Goal: Task Accomplishment & Management: Use online tool/utility

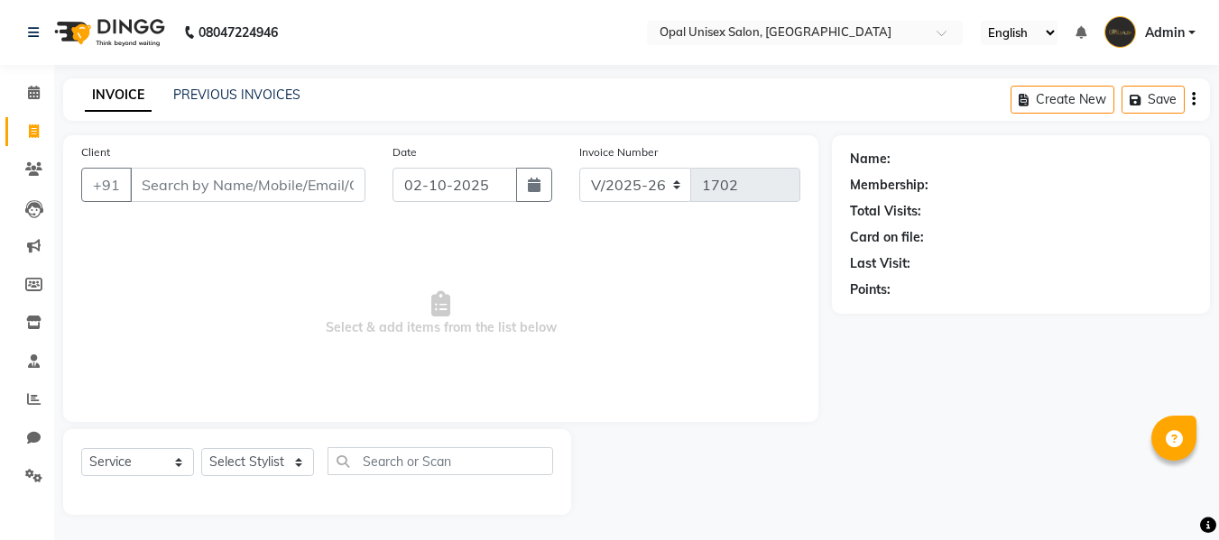
select select "8653"
select select "service"
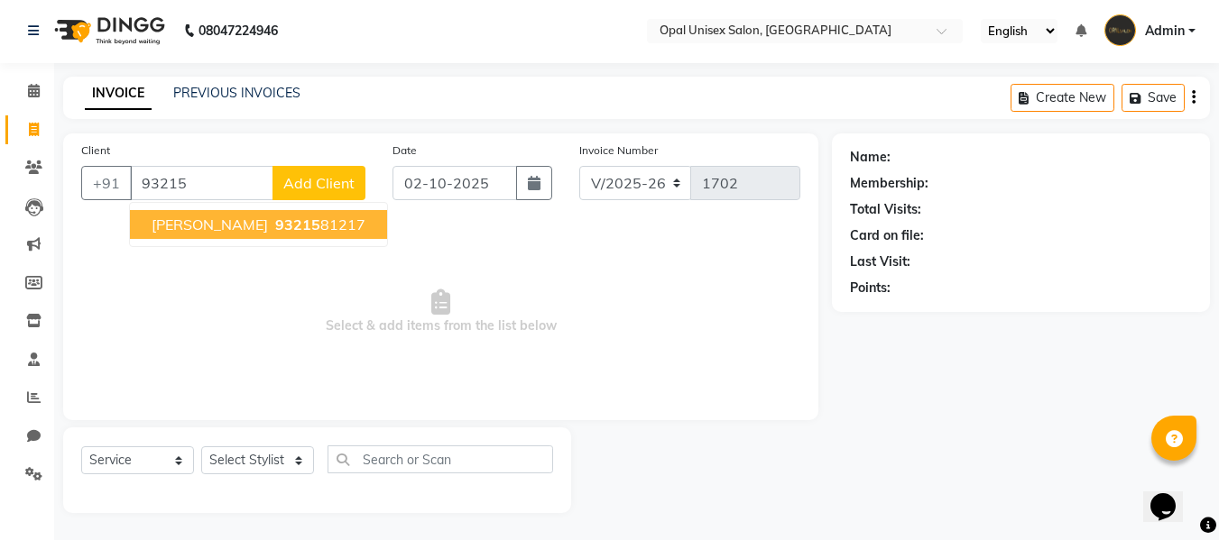
click at [294, 228] on span "93215" at bounding box center [297, 225] width 45 height 18
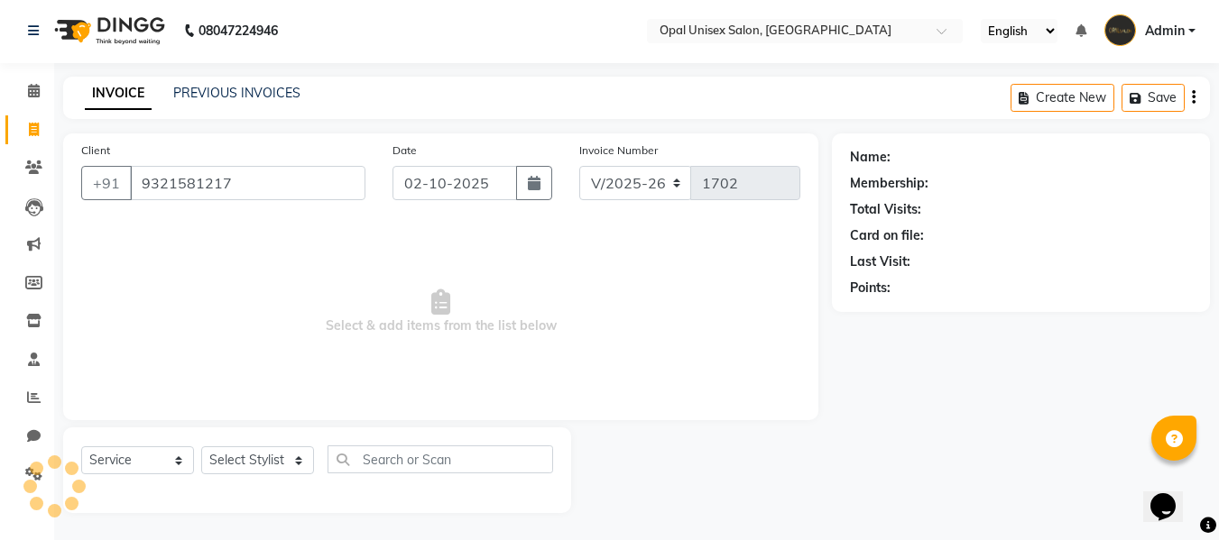
type input "9321581217"
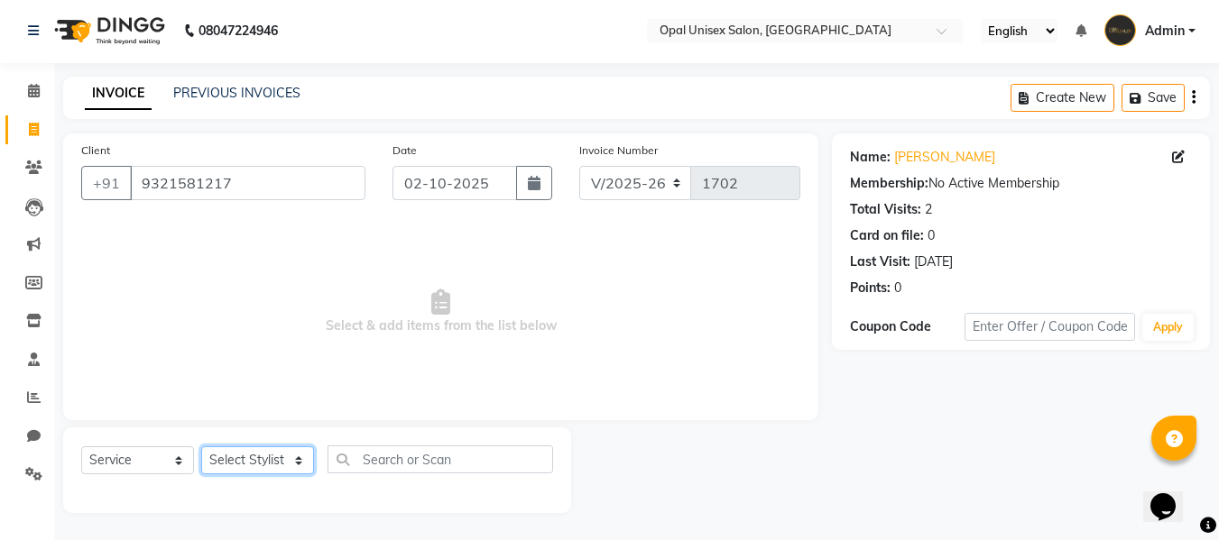
click at [233, 465] on select "Select Stylist [PERSON_NAME] Guru [PERSON_NAME][GEOGRAPHIC_DATA] [PERSON_NAME][…" at bounding box center [257, 461] width 113 height 28
select select "91957"
click at [201, 447] on select "Select Stylist [PERSON_NAME] Guru [PERSON_NAME][GEOGRAPHIC_DATA] [PERSON_NAME][…" at bounding box center [257, 461] width 113 height 28
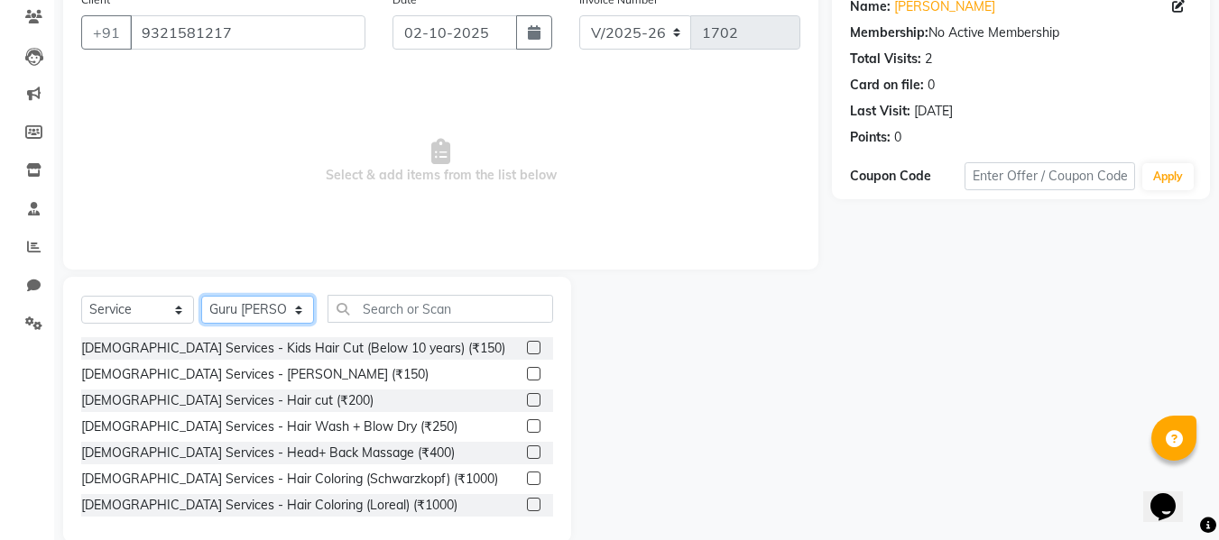
scroll to position [182, 0]
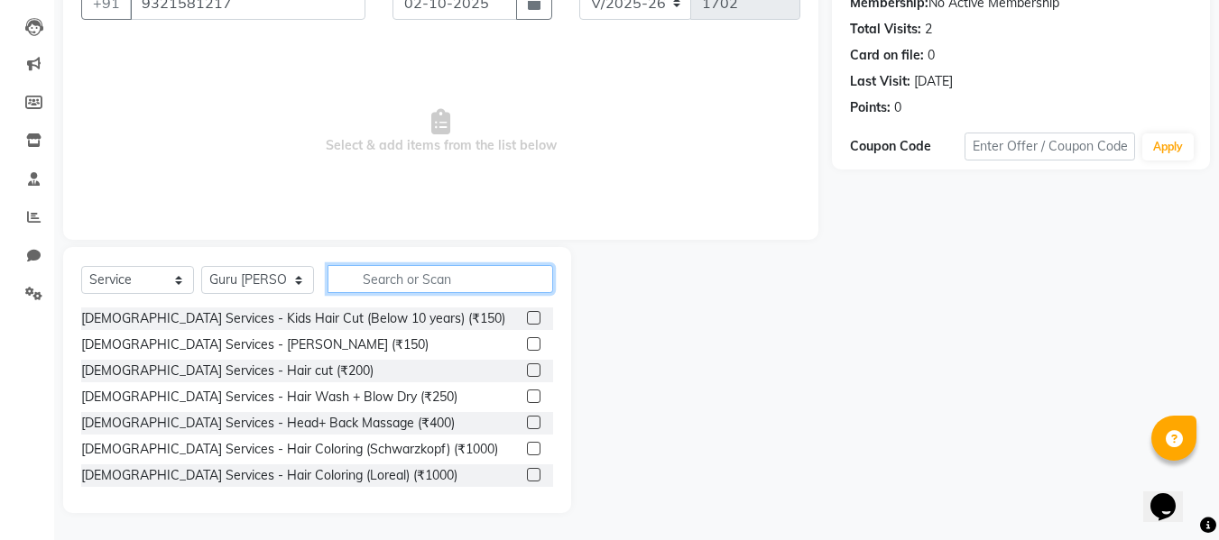
click at [437, 282] on input "text" at bounding box center [440, 279] width 226 height 28
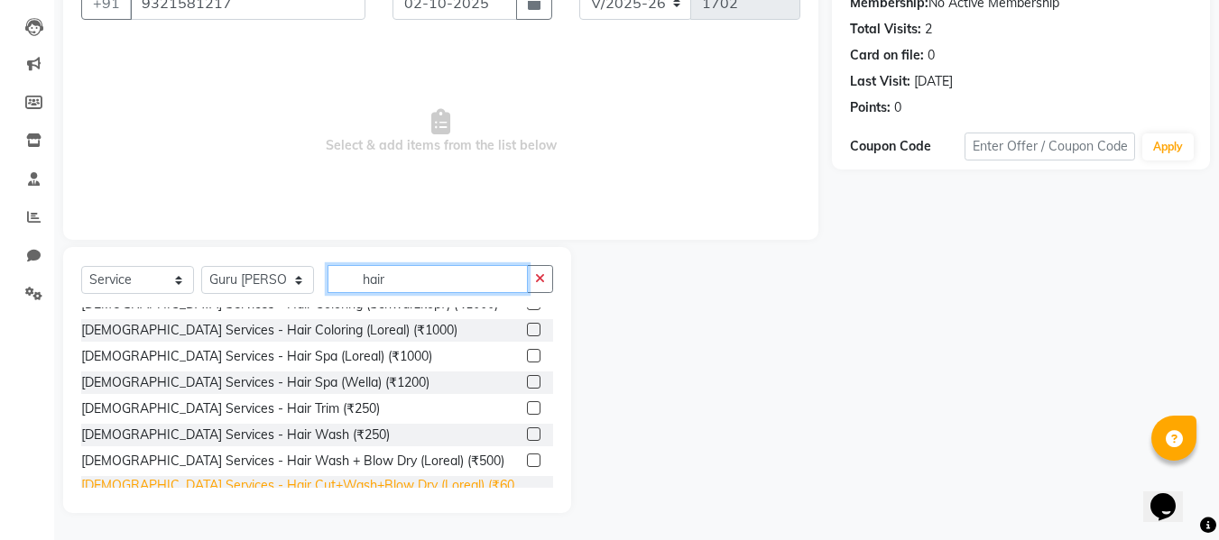
scroll to position [120, 0]
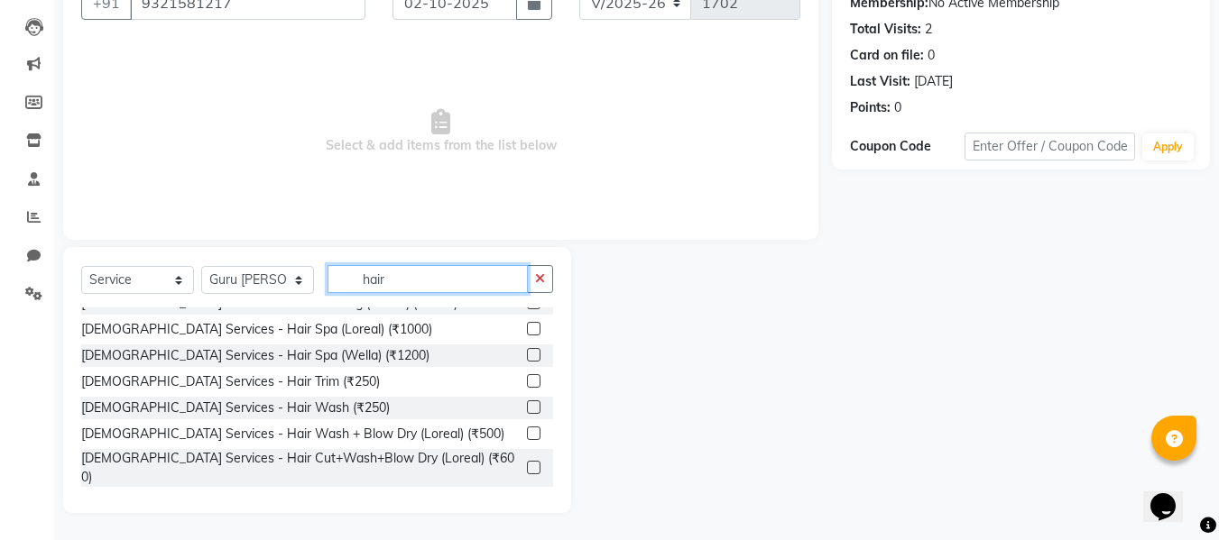
type input "hair"
click at [527, 461] on label at bounding box center [534, 468] width 14 height 14
click at [527, 463] on input "checkbox" at bounding box center [533, 469] width 12 height 12
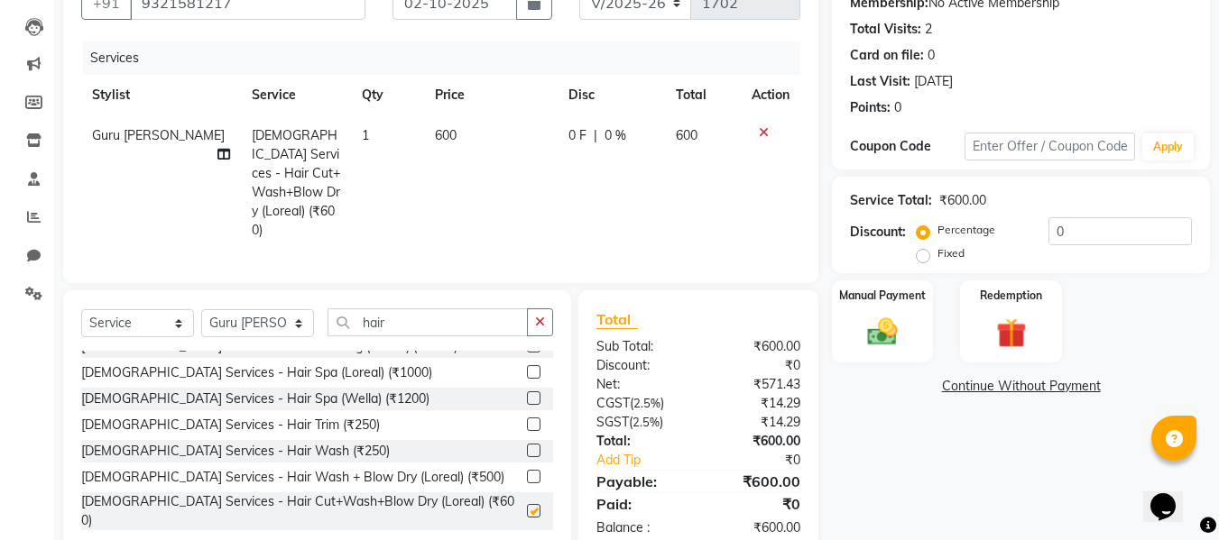
checkbox input "false"
drag, startPoint x: 485, startPoint y: 456, endPoint x: 481, endPoint y: 473, distance: 16.9
drag, startPoint x: 481, startPoint y: 473, endPoint x: 949, endPoint y: 471, distance: 468.2
click at [949, 471] on div "Name: [PERSON_NAME] Membership: No Active Membership Total Visits: 2 Card on fi…" at bounding box center [1028, 255] width 392 height 604
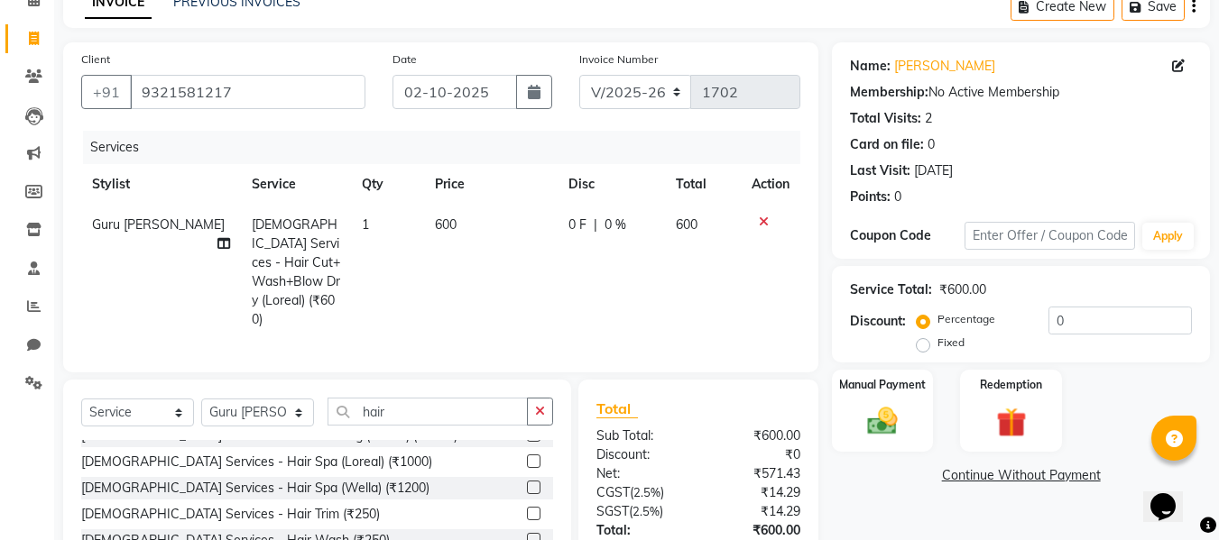
scroll to position [201, 0]
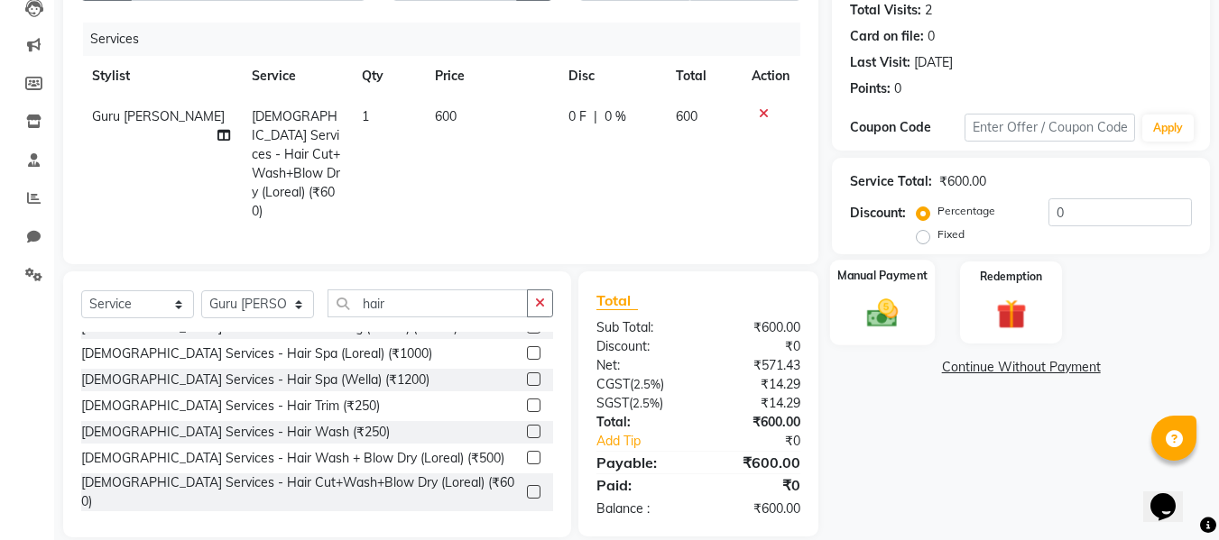
click at [881, 316] on img at bounding box center [882, 313] width 51 height 36
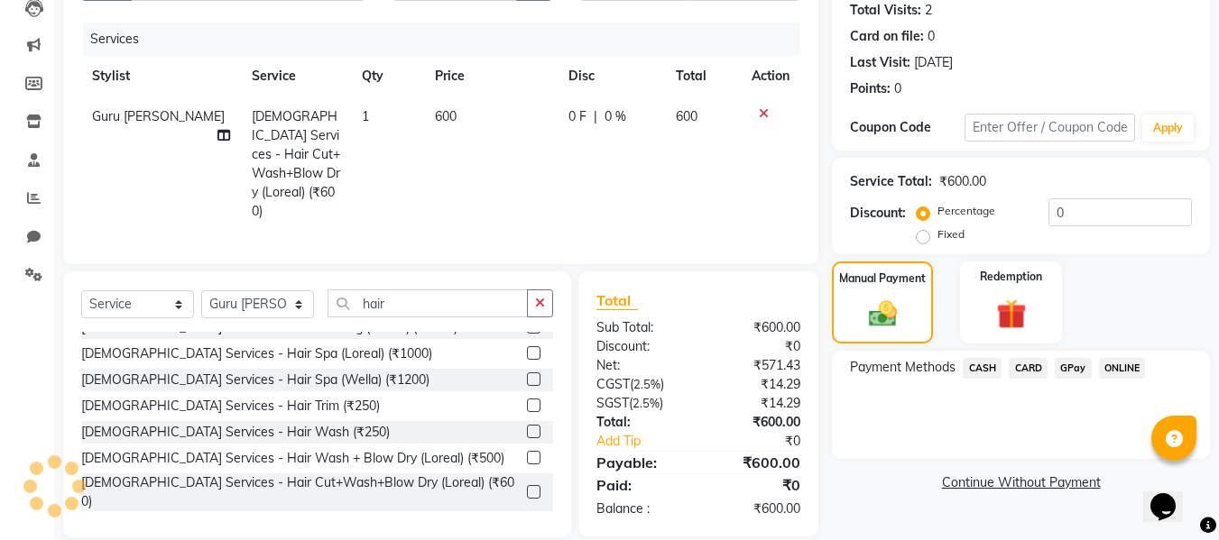
click at [1079, 370] on span "GPay" at bounding box center [1073, 368] width 37 height 21
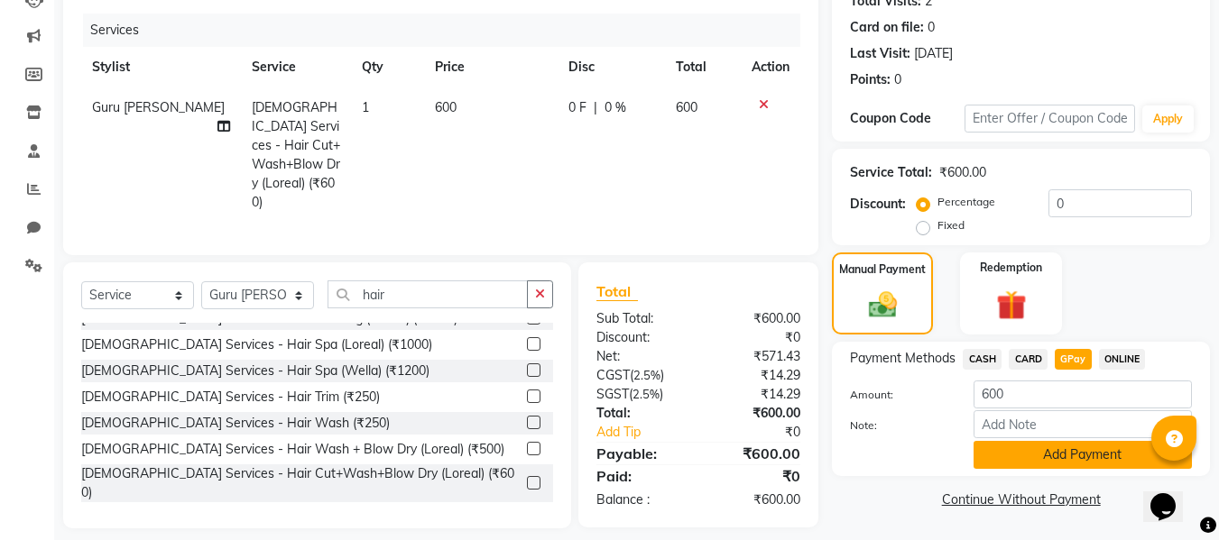
click at [1051, 453] on button "Add Payment" at bounding box center [1082, 455] width 218 height 28
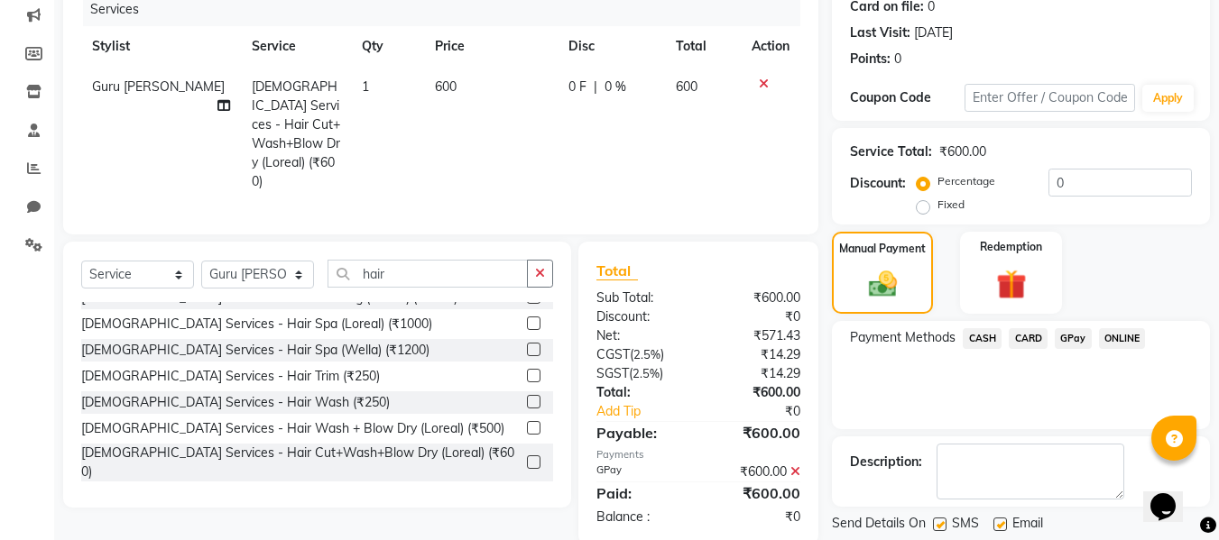
scroll to position [286, 0]
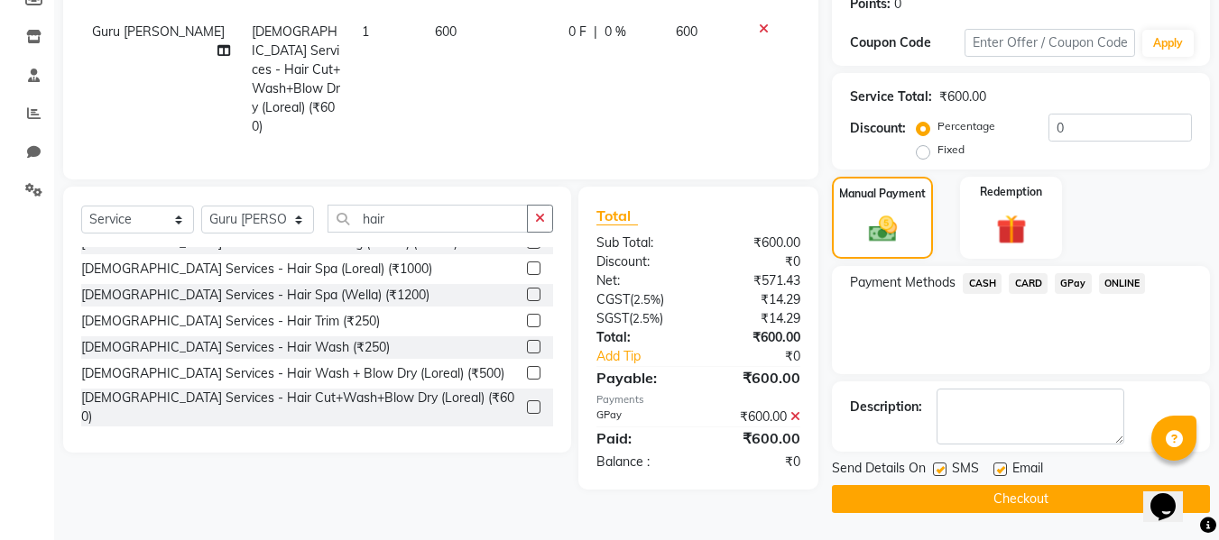
click at [1015, 507] on button "Checkout" at bounding box center [1021, 499] width 378 height 28
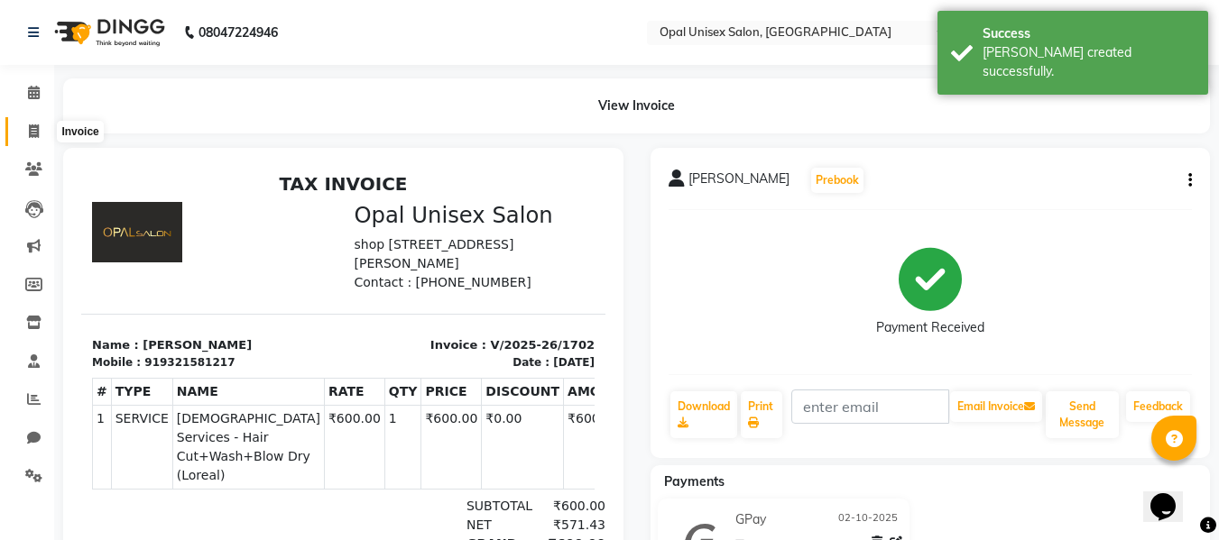
click at [41, 139] on span at bounding box center [34, 132] width 32 height 21
select select "service"
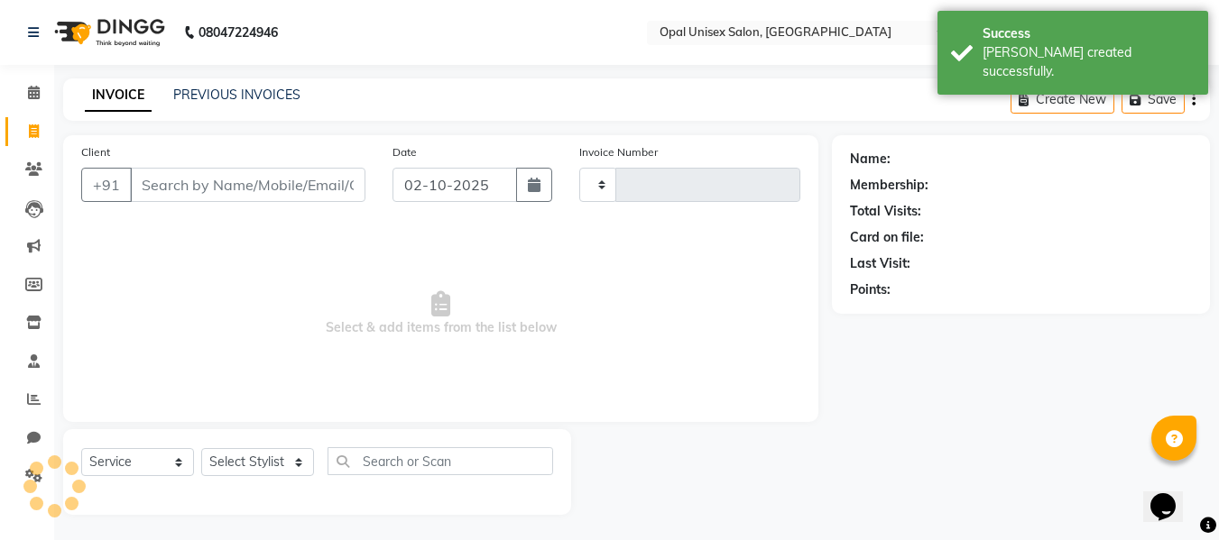
scroll to position [2, 0]
select select "8653"
type input "1703"
click at [292, 205] on div "Client +91" at bounding box center [223, 178] width 311 height 74
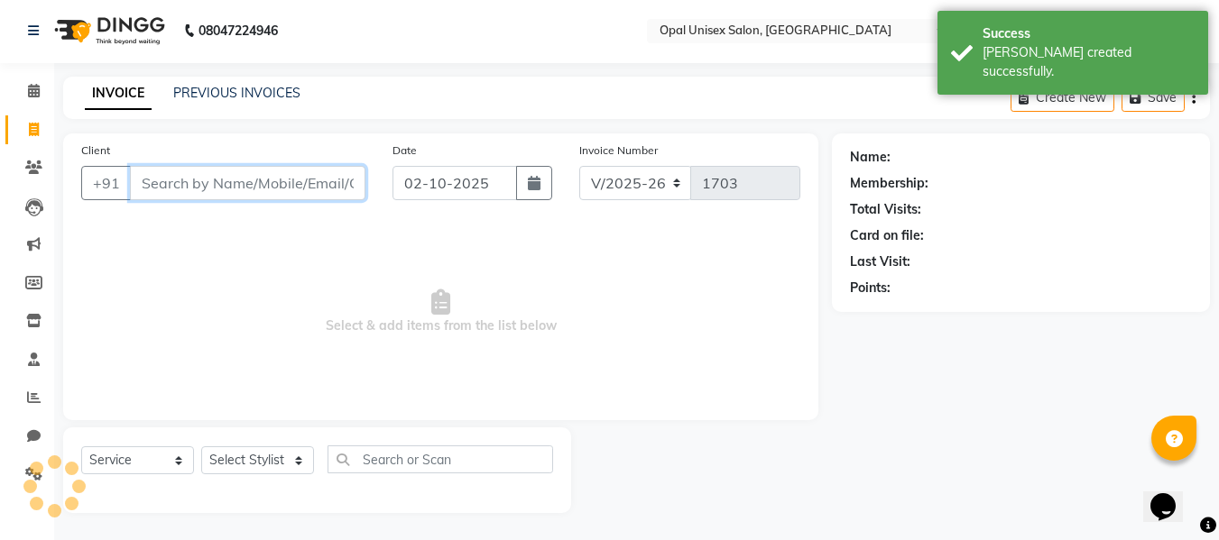
click at [307, 182] on input "Client" at bounding box center [247, 183] width 235 height 34
